Goal: Information Seeking & Learning: Understand process/instructions

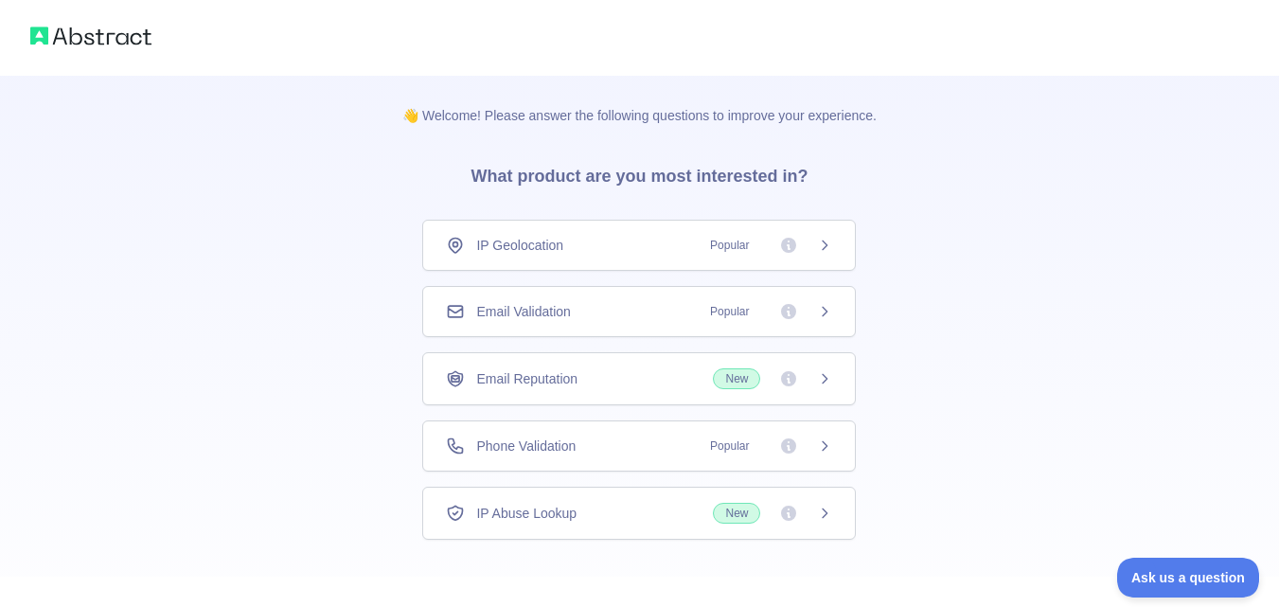
click at [821, 311] on icon at bounding box center [824, 311] width 15 height 15
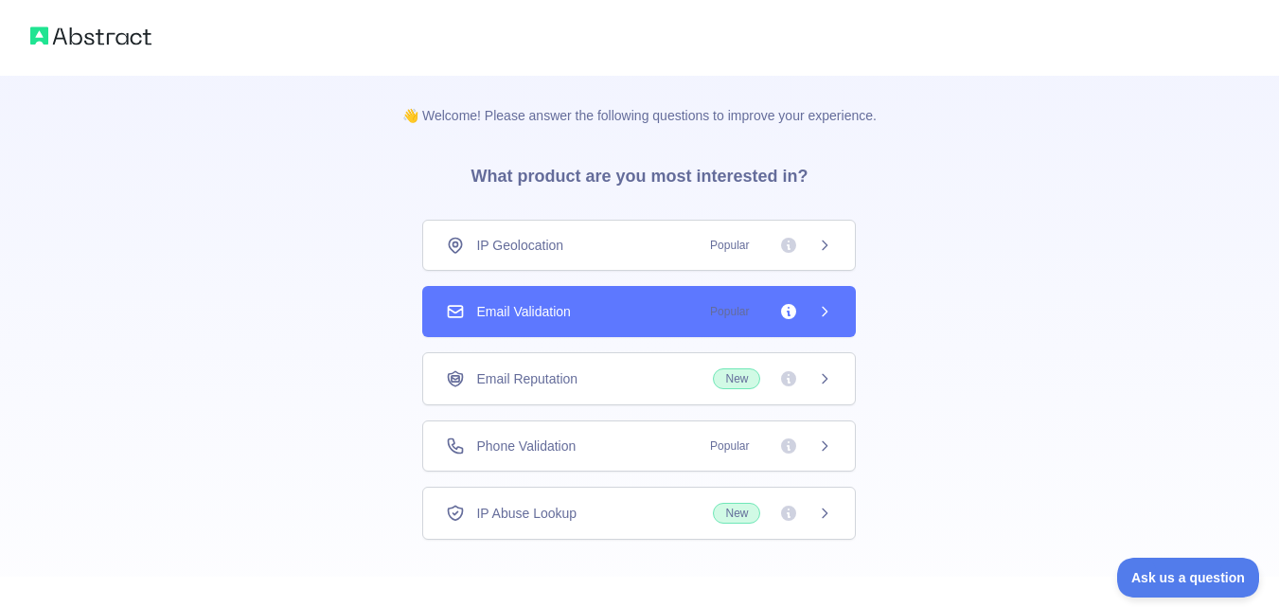
click at [821, 311] on icon at bounding box center [824, 311] width 15 height 15
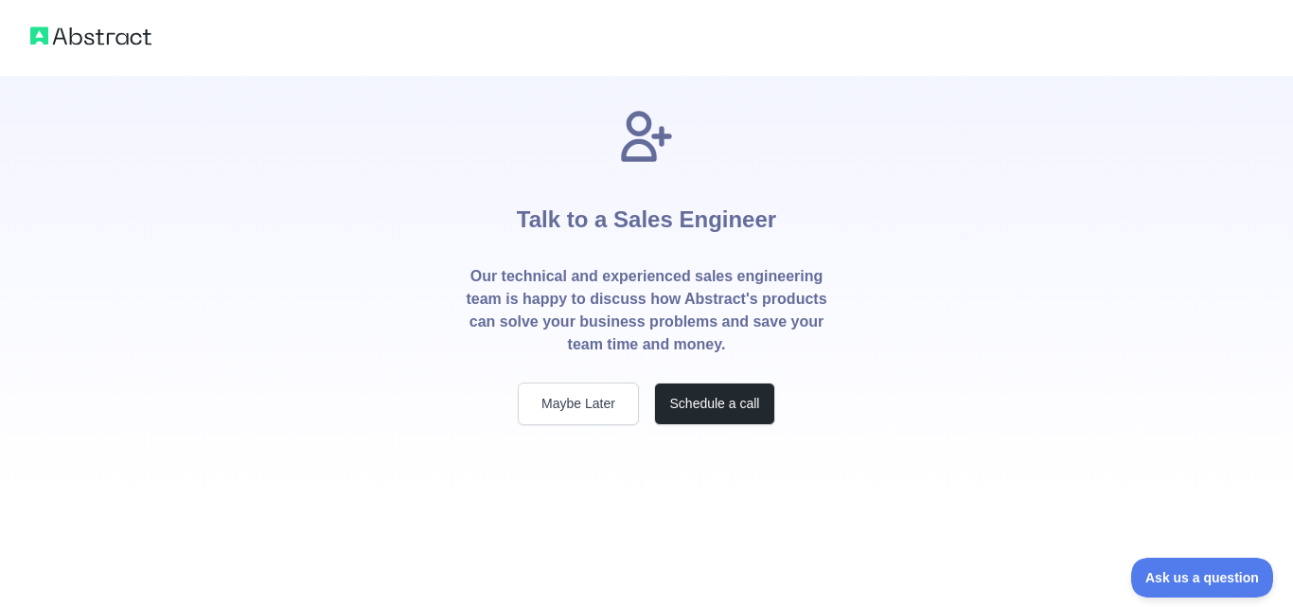
click at [555, 376] on div "Talk to a Sales Engineer Our technical and experienced sales engineering team i…" at bounding box center [646, 265] width 424 height 319
click at [554, 406] on button "Maybe Later" at bounding box center [578, 403] width 121 height 43
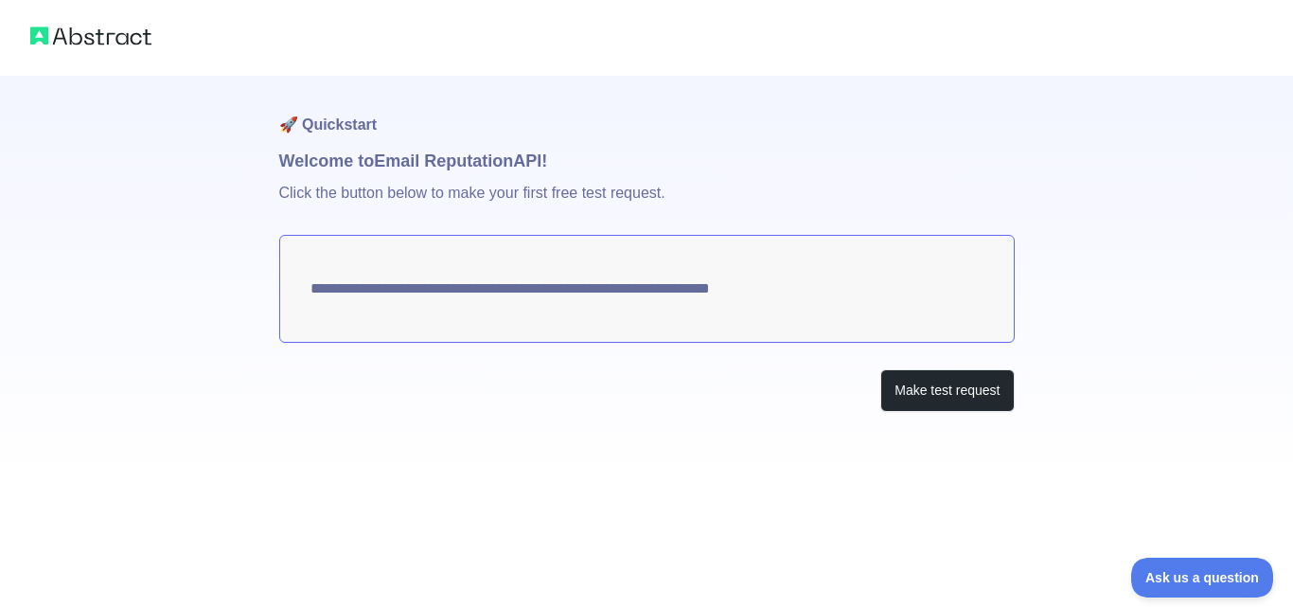
click at [560, 297] on textarea "**********" at bounding box center [646, 289] width 735 height 108
click at [664, 290] on textarea "**********" at bounding box center [646, 289] width 735 height 108
click at [918, 384] on button "Make test request" at bounding box center [946, 390] width 133 height 43
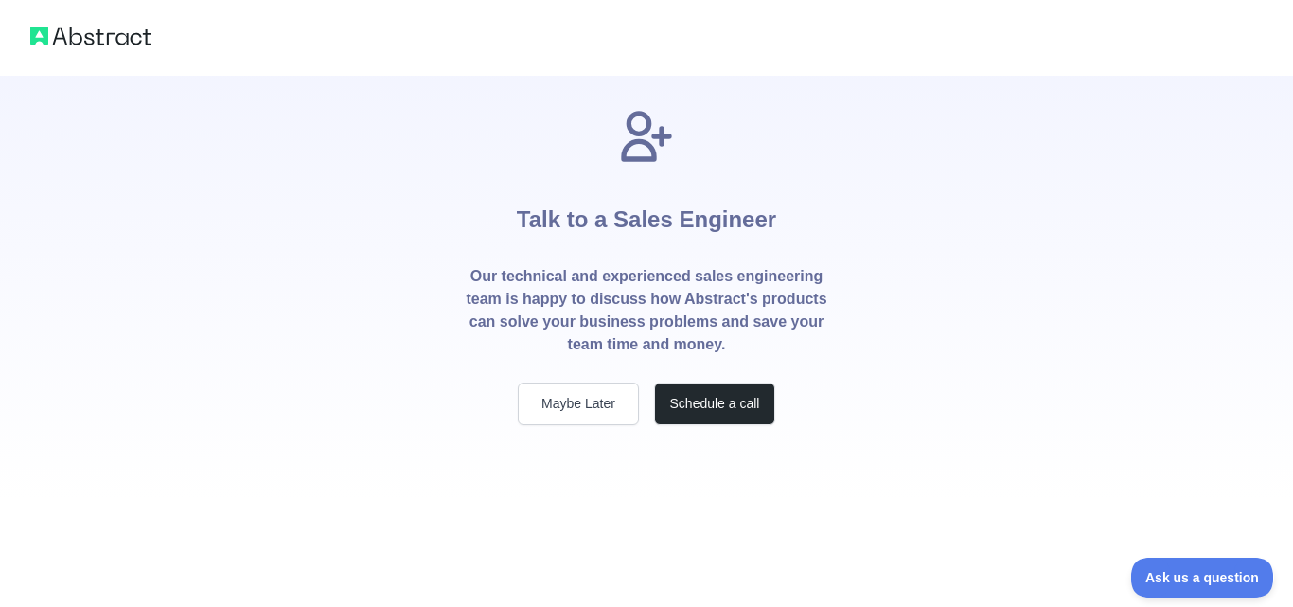
click at [66, 42] on img at bounding box center [90, 36] width 121 height 27
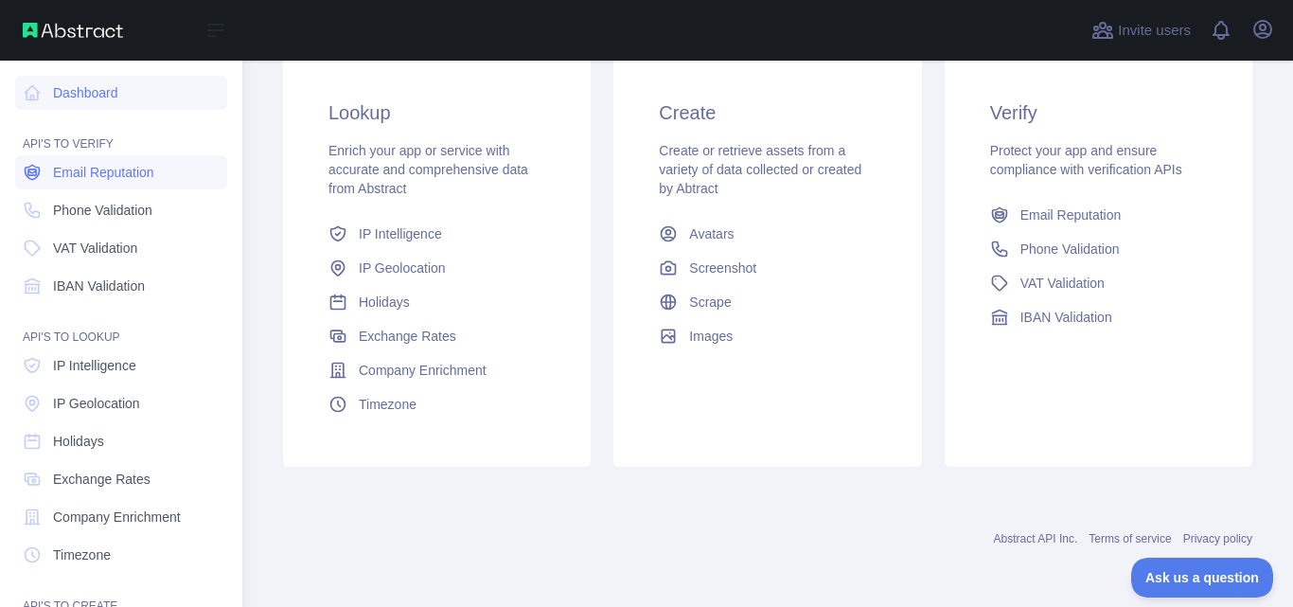
click at [84, 174] on span "Email Reputation" at bounding box center [103, 172] width 101 height 19
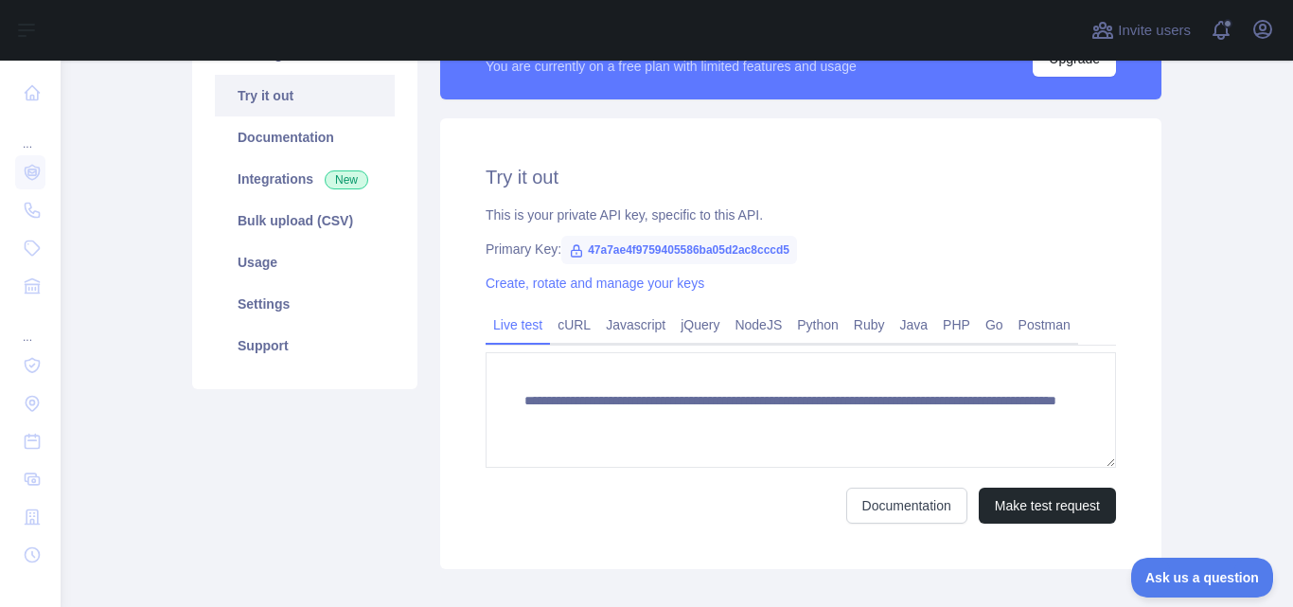
scroll to position [115, 0]
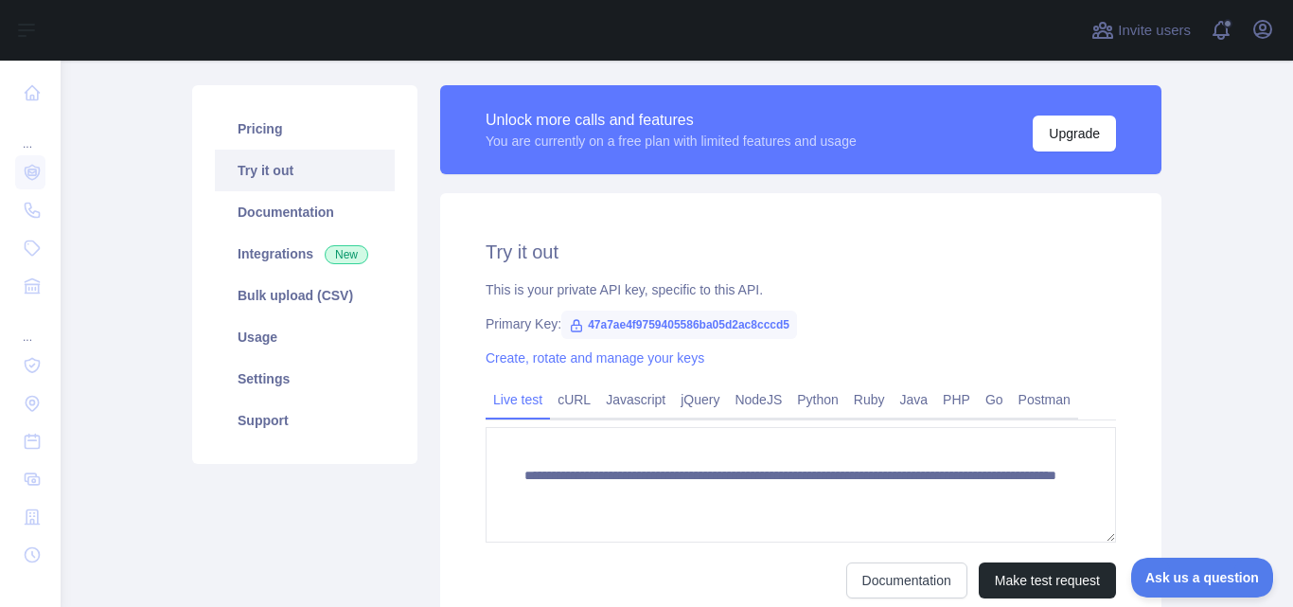
click at [674, 324] on span "47a7ae4f9759405586ba05d2ac8cccd5" at bounding box center [679, 324] width 236 height 28
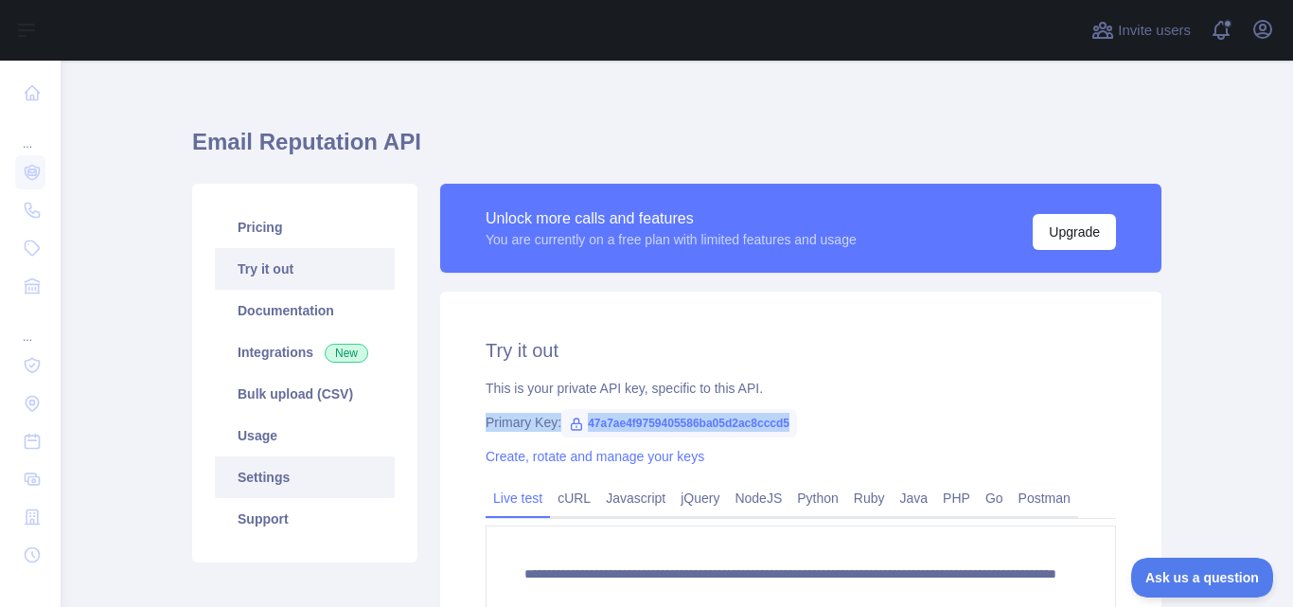
scroll to position [0, 0]
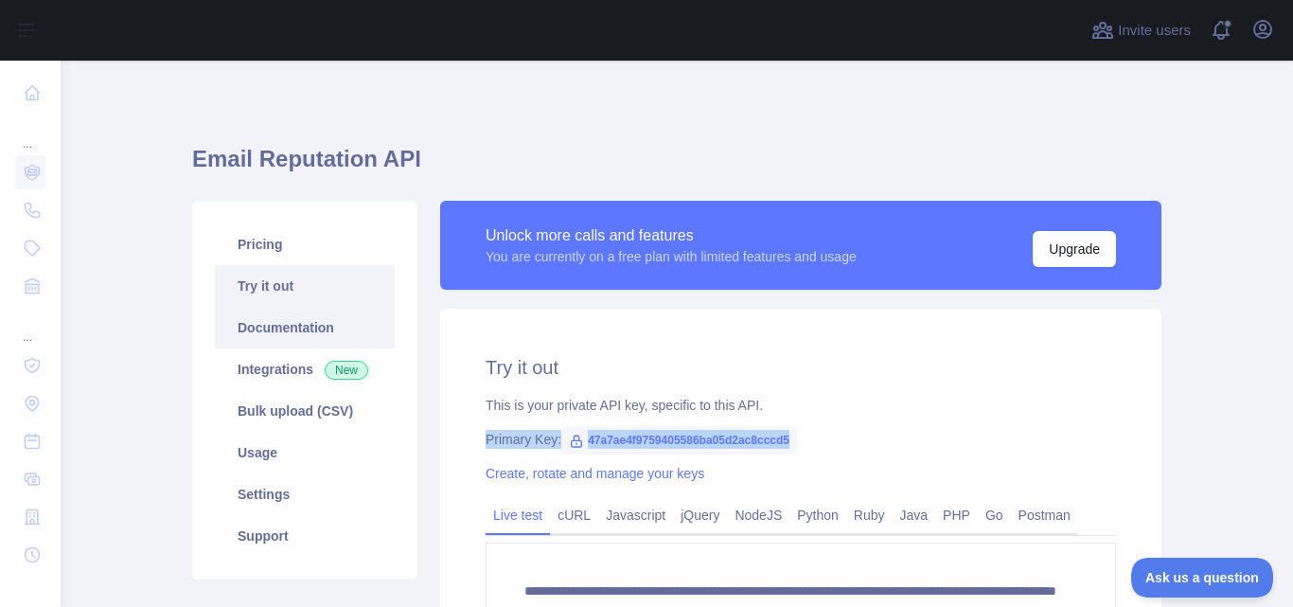
click at [305, 332] on link "Documentation" at bounding box center [305, 328] width 180 height 42
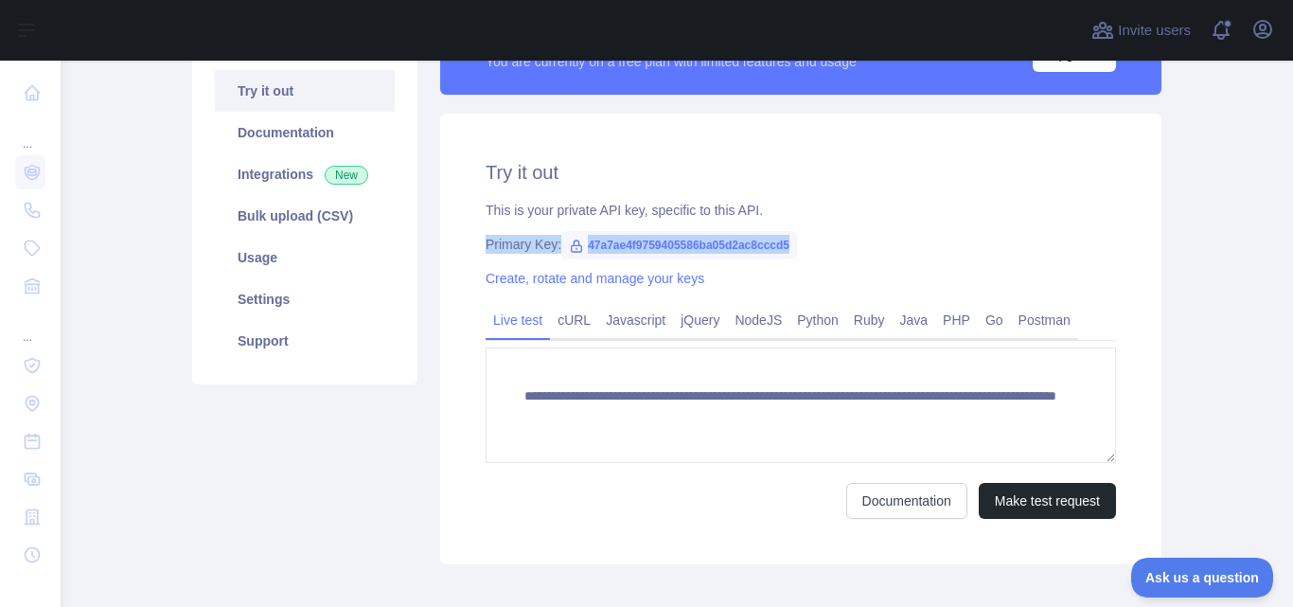
scroll to position [196, 0]
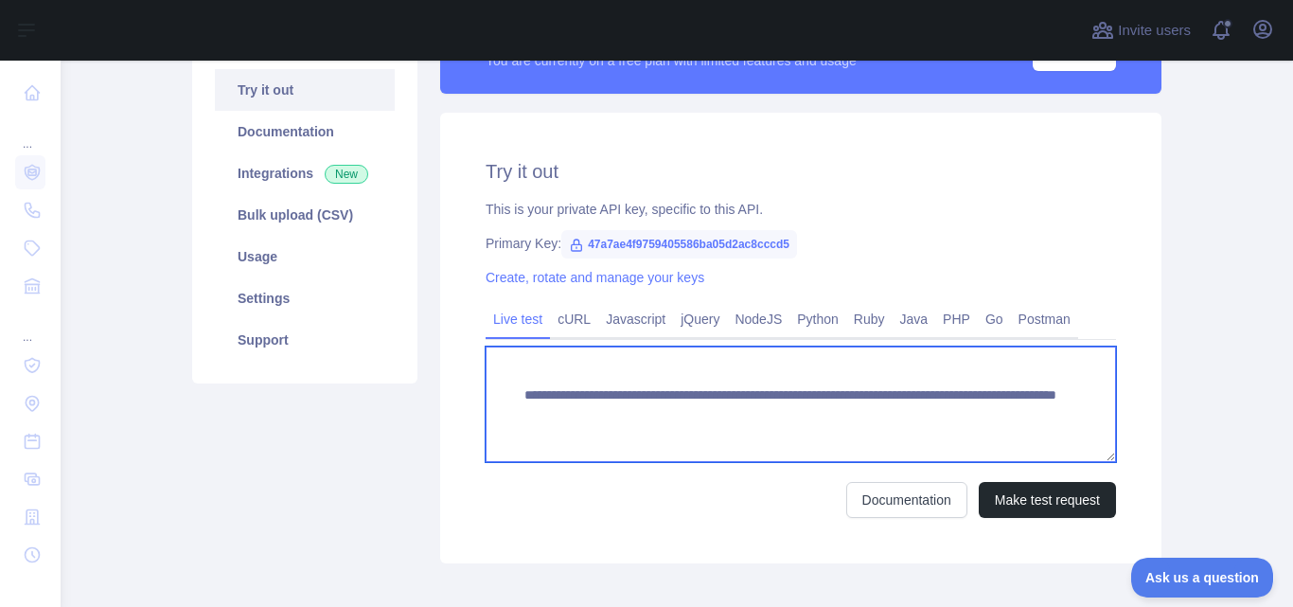
drag, startPoint x: 517, startPoint y: 396, endPoint x: 1087, endPoint y: 434, distance: 571.1
click at [1087, 434] on textarea "**********" at bounding box center [801, 403] width 630 height 115
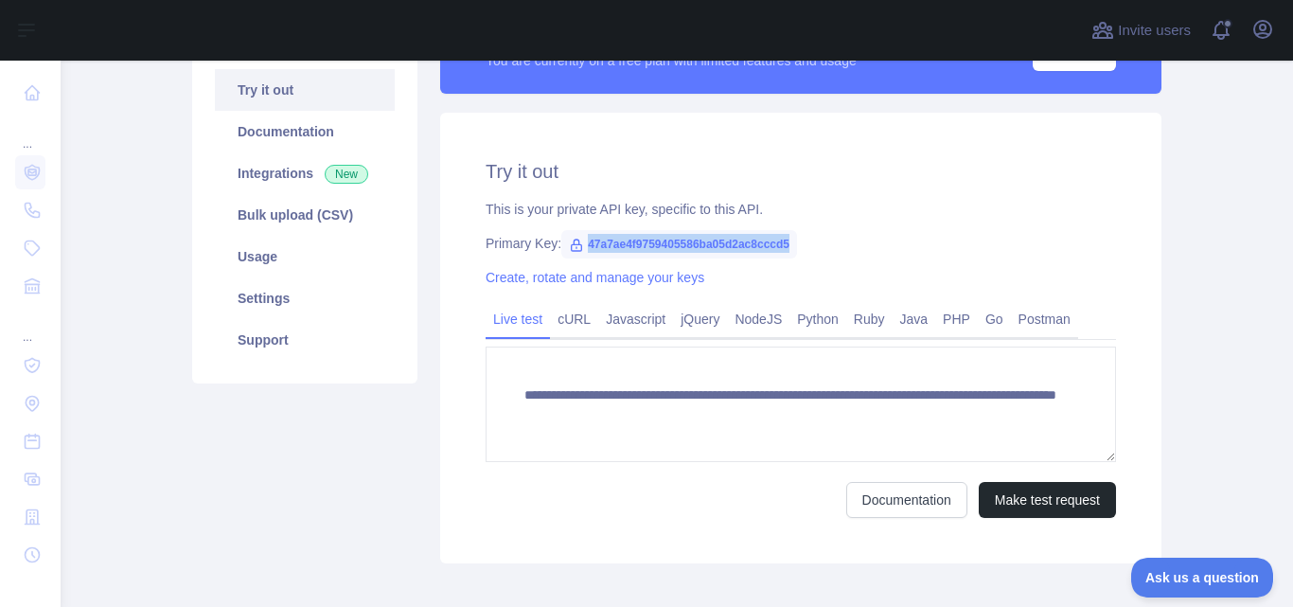
drag, startPoint x: 574, startPoint y: 241, endPoint x: 797, endPoint y: 244, distance: 223.4
click at [797, 244] on div "Primary Key: 47a7ae4f9759405586ba05d2ac8cccd5" at bounding box center [801, 243] width 630 height 19
copy span "47a7ae4f9759405586ba05d2ac8cccd5"
